Goal: Task Accomplishment & Management: Use online tool/utility

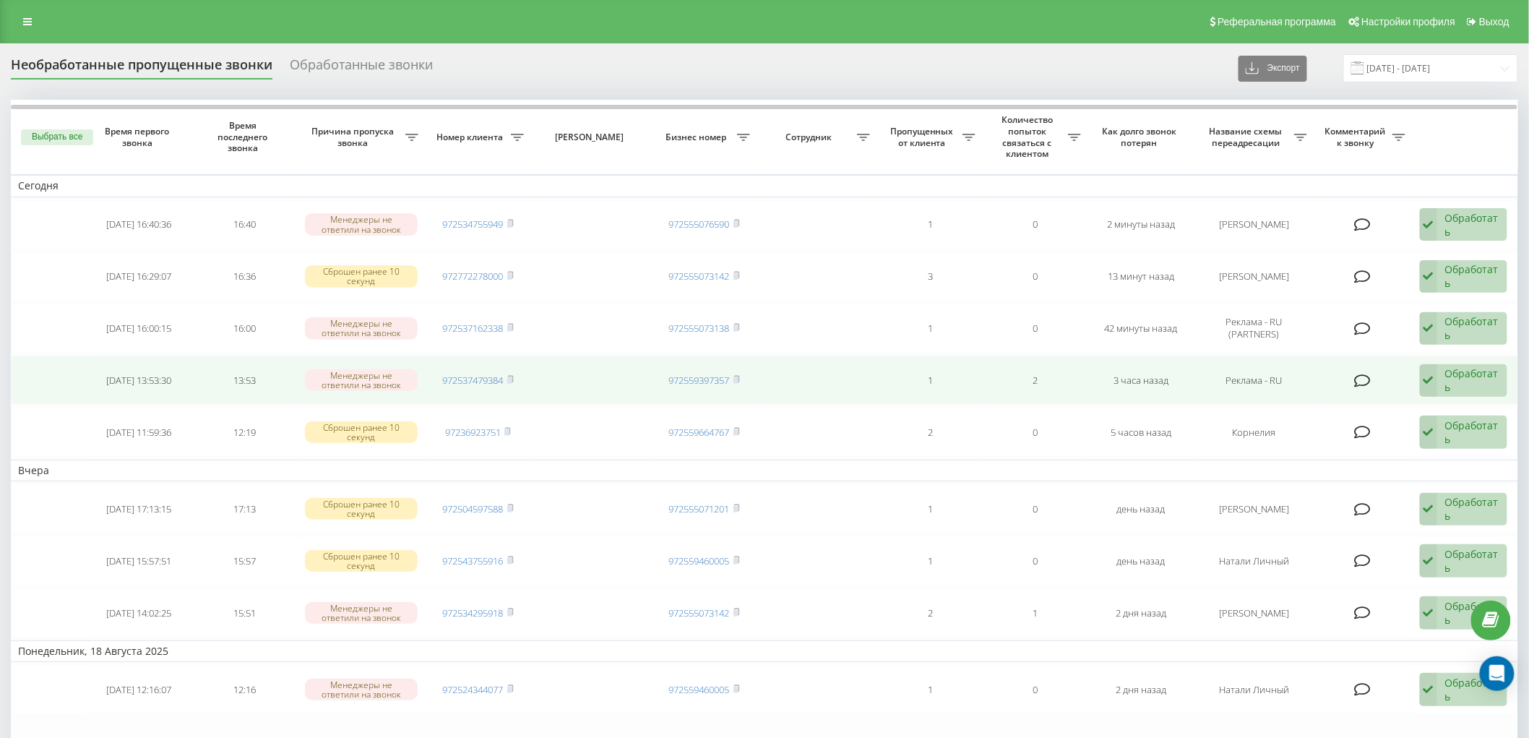
click at [1460, 378] on div "Обработать" at bounding box center [1472, 379] width 54 height 27
click at [1323, 419] on div "Не удалось связаться" at bounding box center [1368, 410] width 277 height 26
